Goal: Task Accomplishment & Management: Use online tool/utility

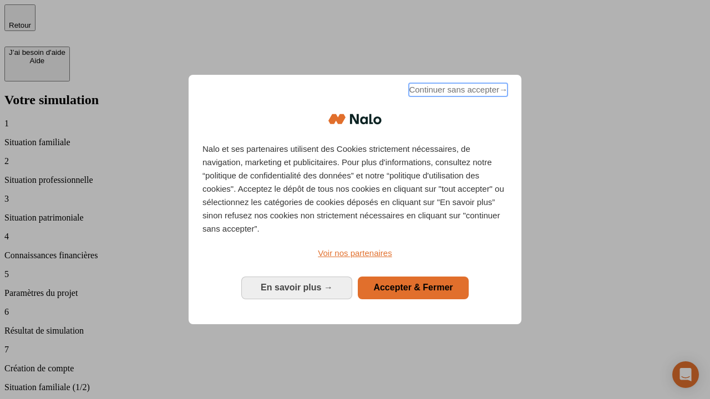
click at [457, 92] on span "Continuer sans accepter →" at bounding box center [458, 89] width 99 height 13
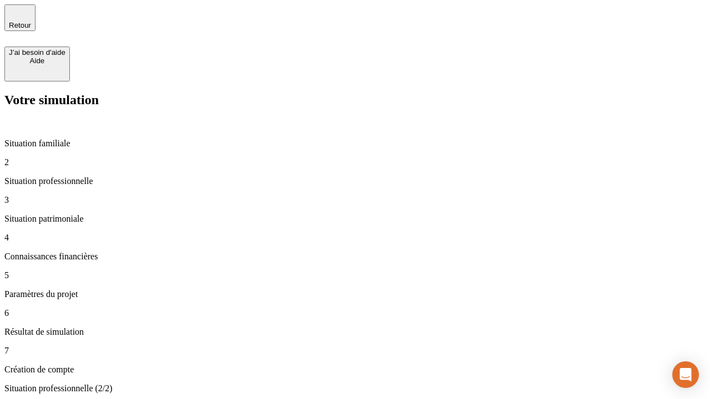
type input "30 000"
type input "40 000"
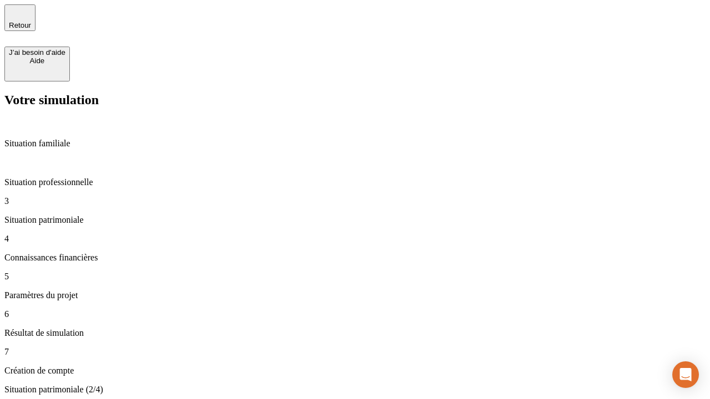
type input "1 100"
type input "20"
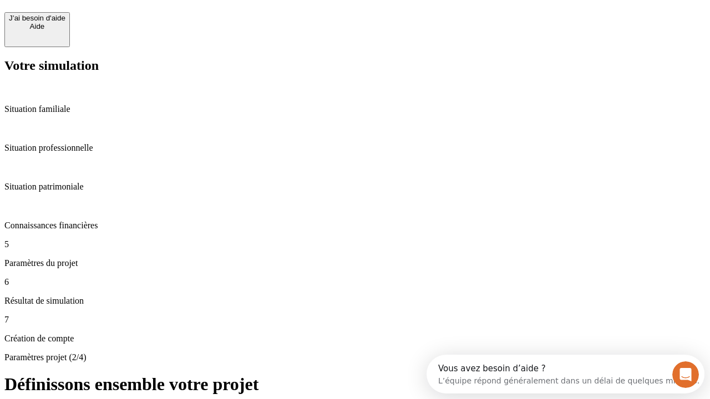
scroll to position [10, 0]
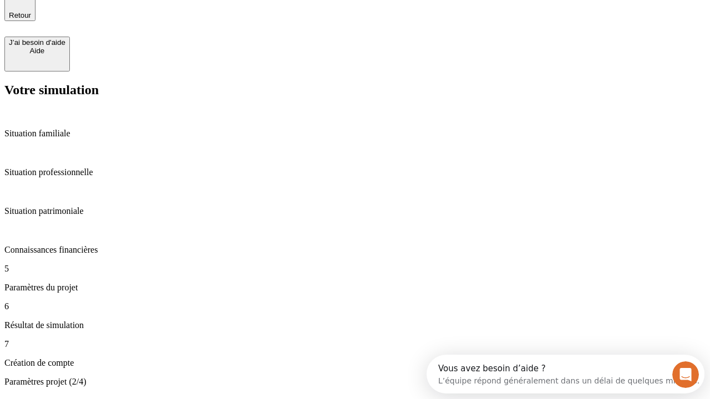
type input "40"
type input "62"
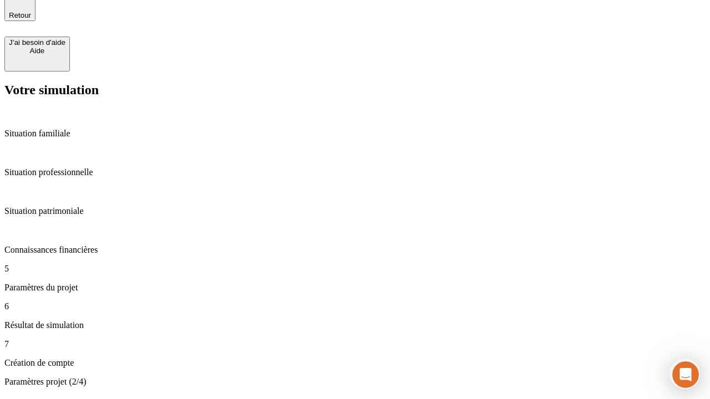
type input "50 000"
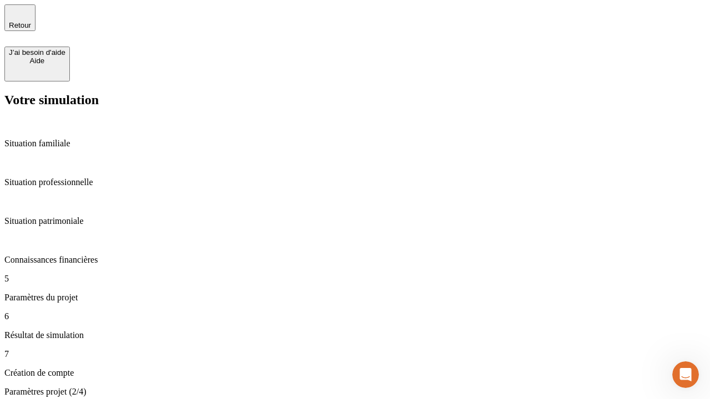
type input "640"
